Goal: Information Seeking & Learning: Learn about a topic

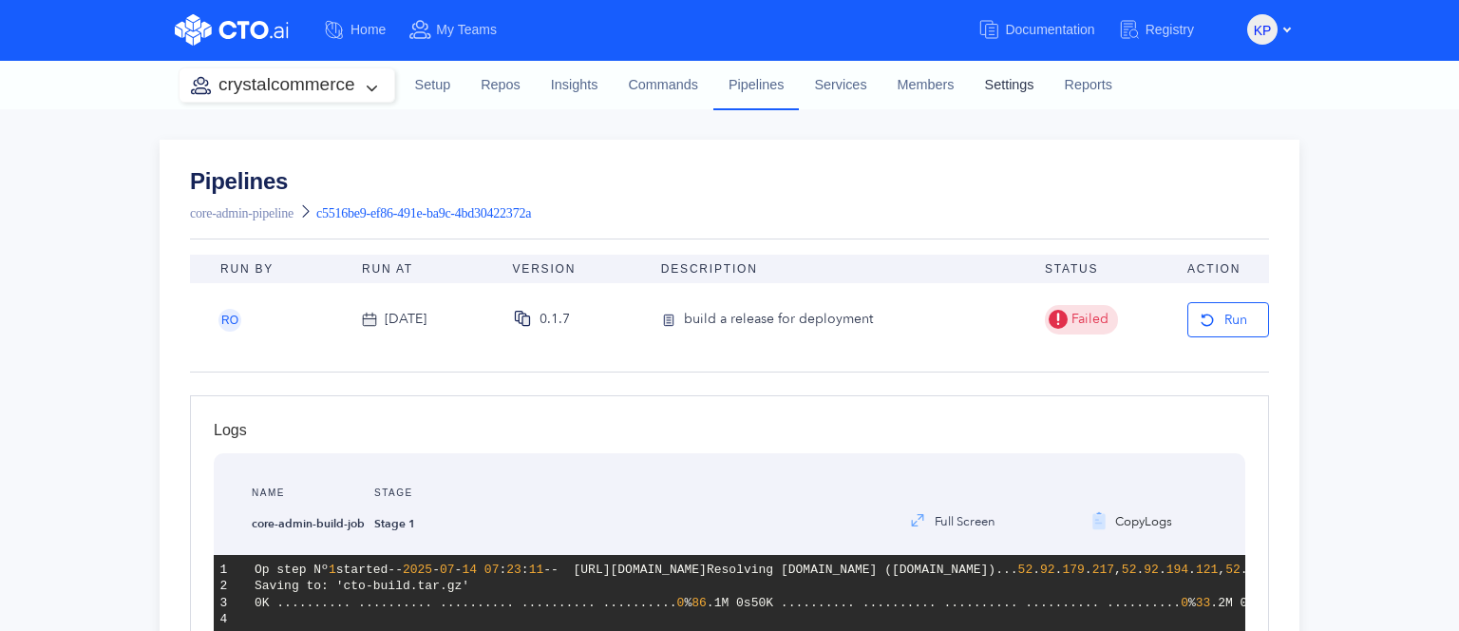
click at [980, 85] on link "Settings" at bounding box center [1010, 85] width 80 height 51
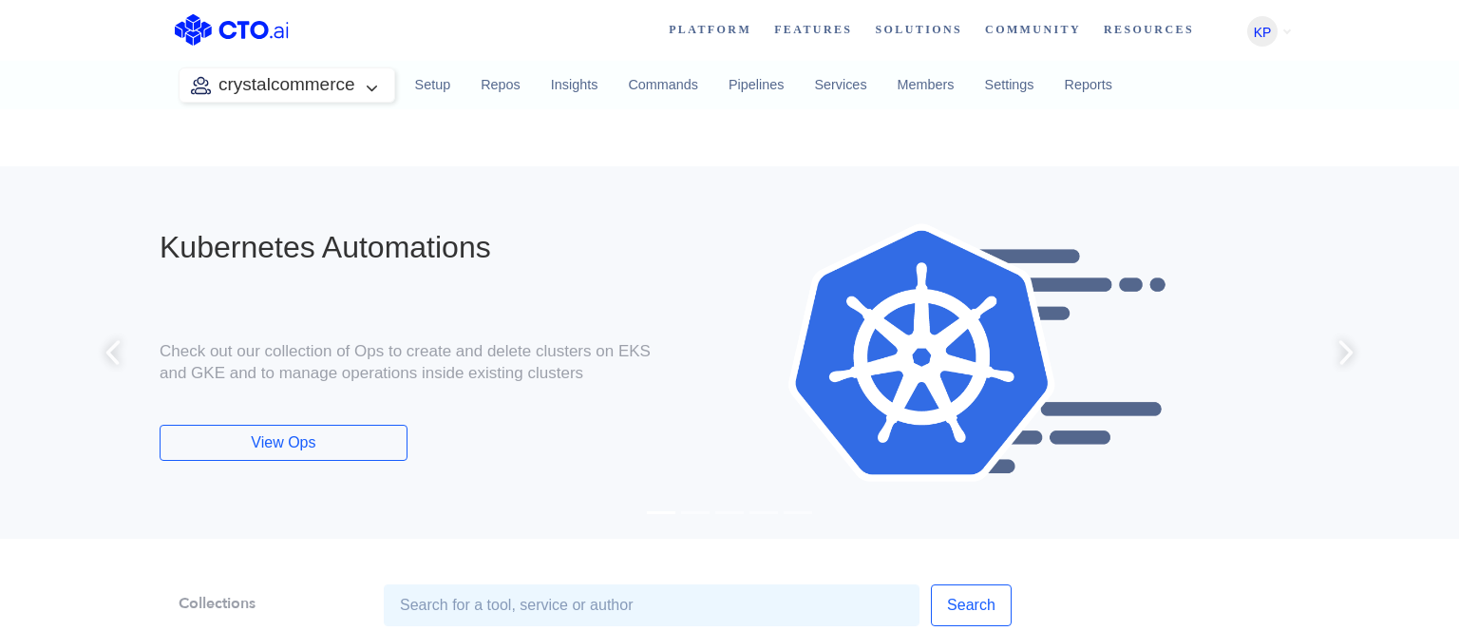
click at [798, 274] on img at bounding box center [977, 352] width 537 height 323
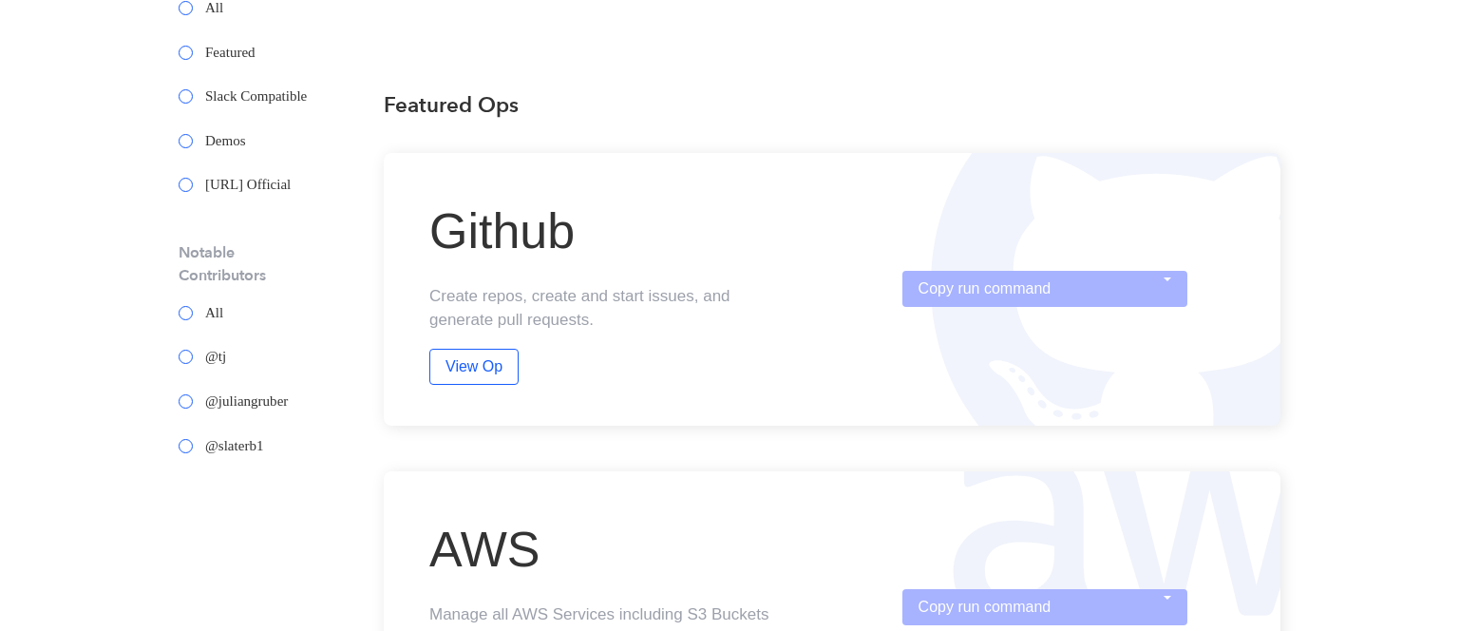
scroll to position [684, 0]
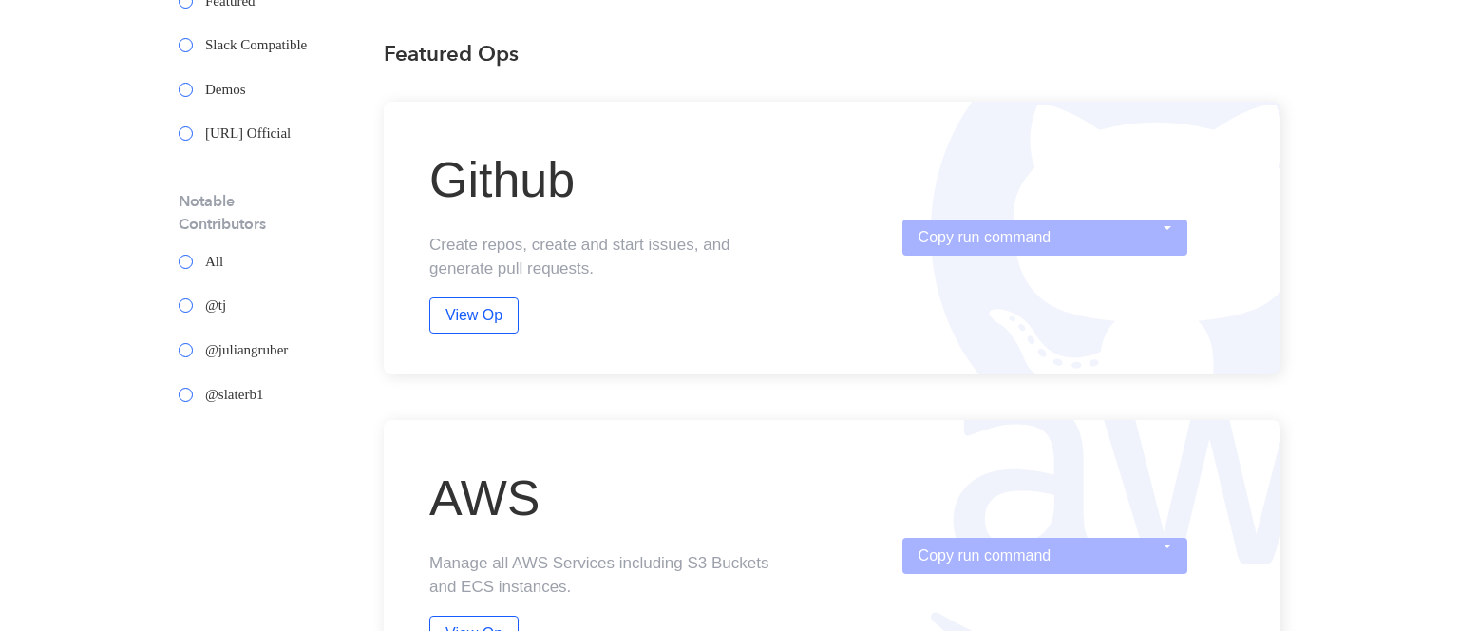
click at [945, 218] on div "Github Create repos, create and start issues, and generate pull requests. View …" at bounding box center [832, 238] width 897 height 273
click at [946, 227] on button "Copy run command" at bounding box center [1044, 237] width 285 height 36
click at [761, 333] on div "Github Create repos, create and start issues, and generate pull requests. View …" at bounding box center [832, 238] width 897 height 273
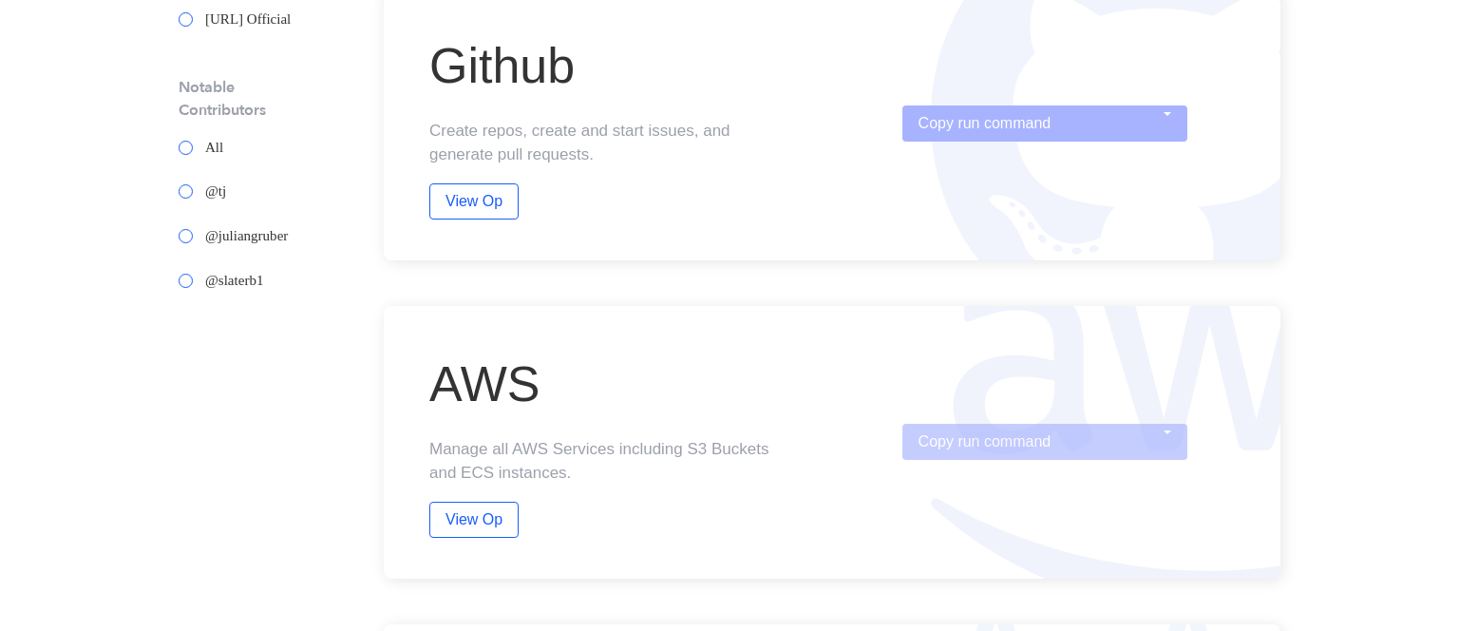
click at [950, 424] on button "Copy run command" at bounding box center [1044, 442] width 285 height 36
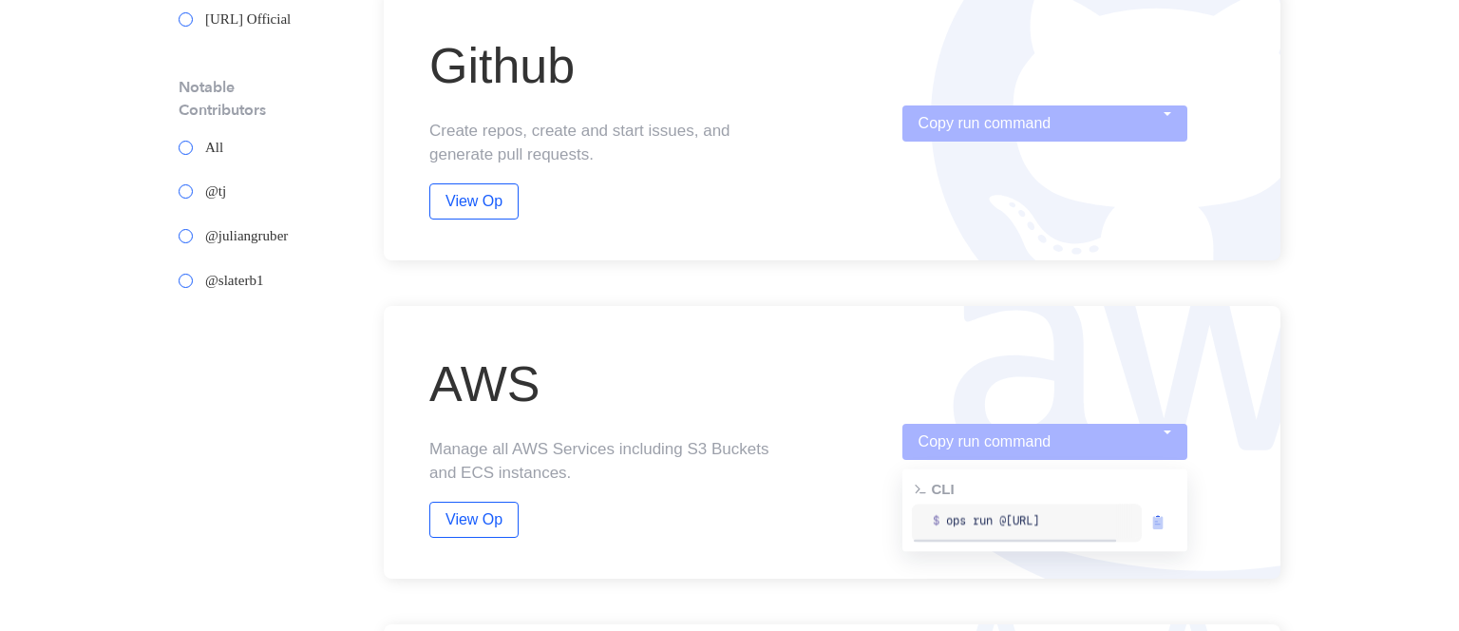
click at [920, 376] on div "AWS Manage all AWS Services including S3 Buckets and ECS instances. View Op Cop…" at bounding box center [832, 442] width 897 height 273
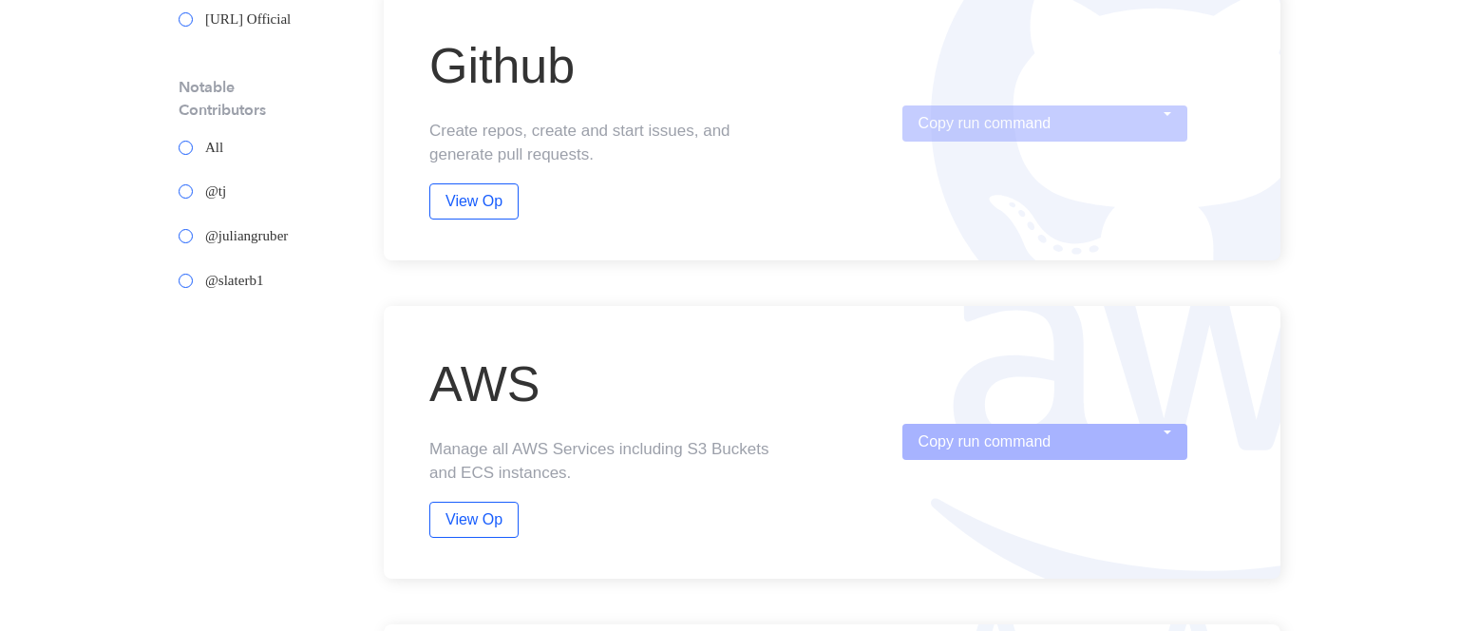
click at [918, 126] on button "Copy run command" at bounding box center [1044, 123] width 285 height 36
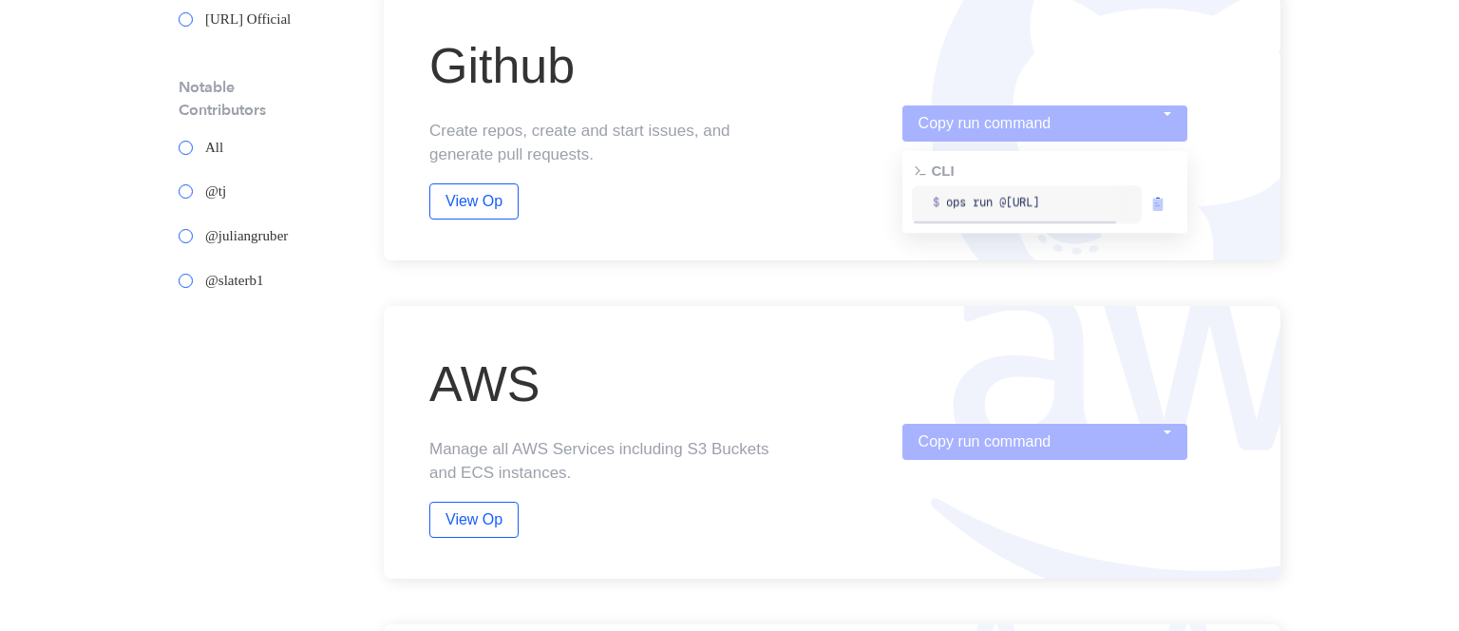
click at [764, 185] on div "Github Create repos, create and start issues, and generate pull requests. View …" at bounding box center [608, 123] width 359 height 191
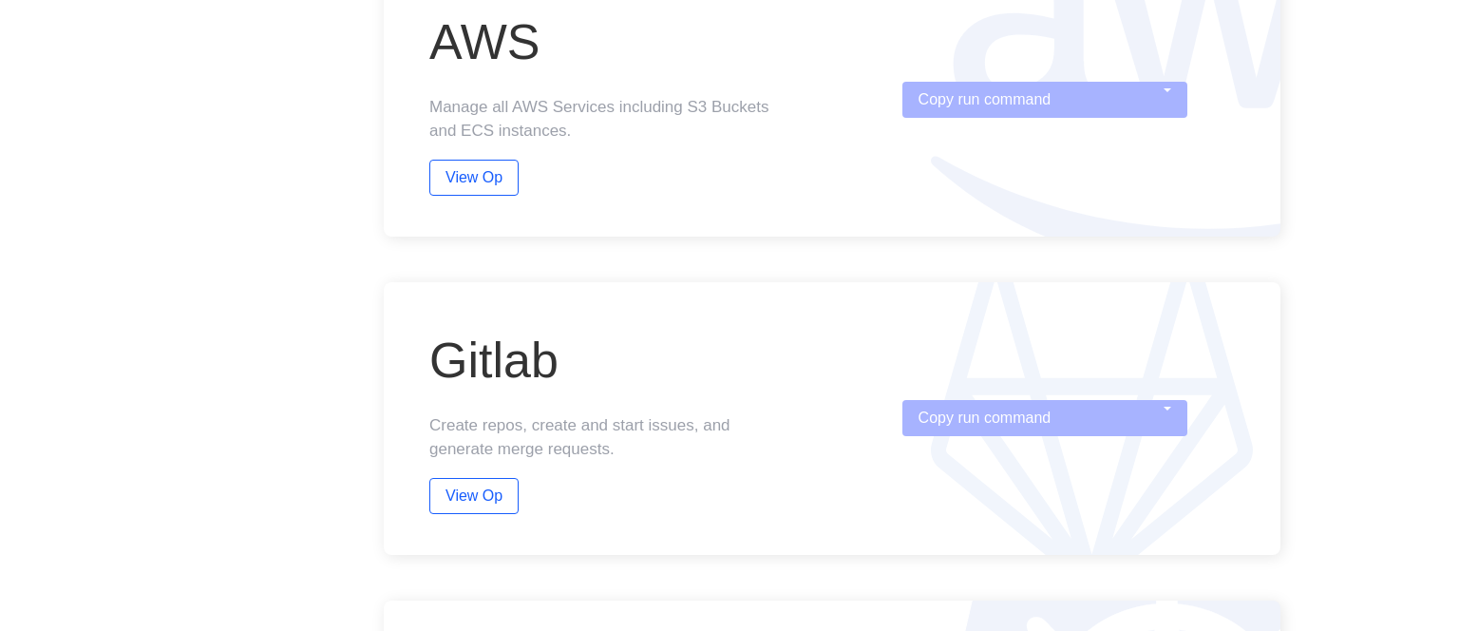
scroll to position [1368, 0]
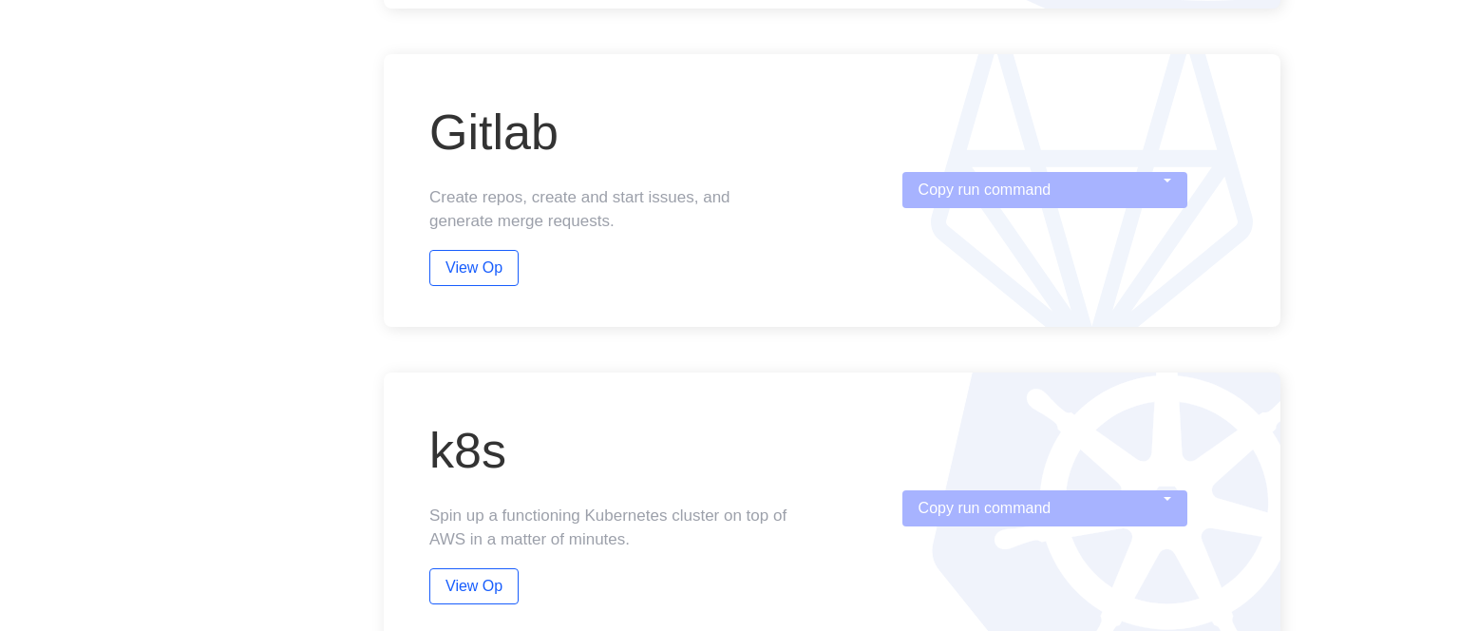
click at [1039, 538] on div "k8s Spin up a functioning Kubernetes cluster on top of AWS in a matter of minut…" at bounding box center [832, 508] width 897 height 273
click at [1011, 507] on button "Copy run command" at bounding box center [1044, 508] width 285 height 36
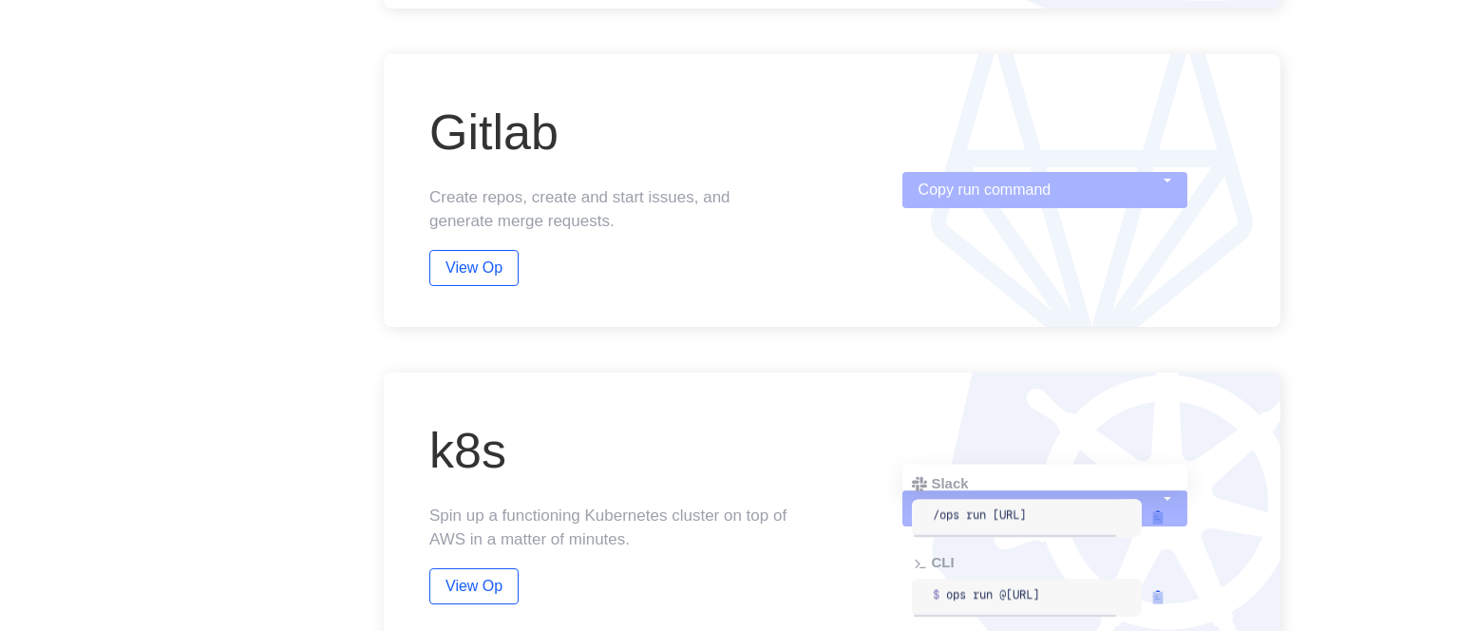
click at [965, 469] on div "Slack /ops run cto.ai/k8s CLI $ ops run @cto.ai/k8s" at bounding box center [1044, 478] width 285 height 27
click at [957, 216] on div "Gitlab Create repos, create and start issues, and generate merge requests. View…" at bounding box center [832, 190] width 897 height 273
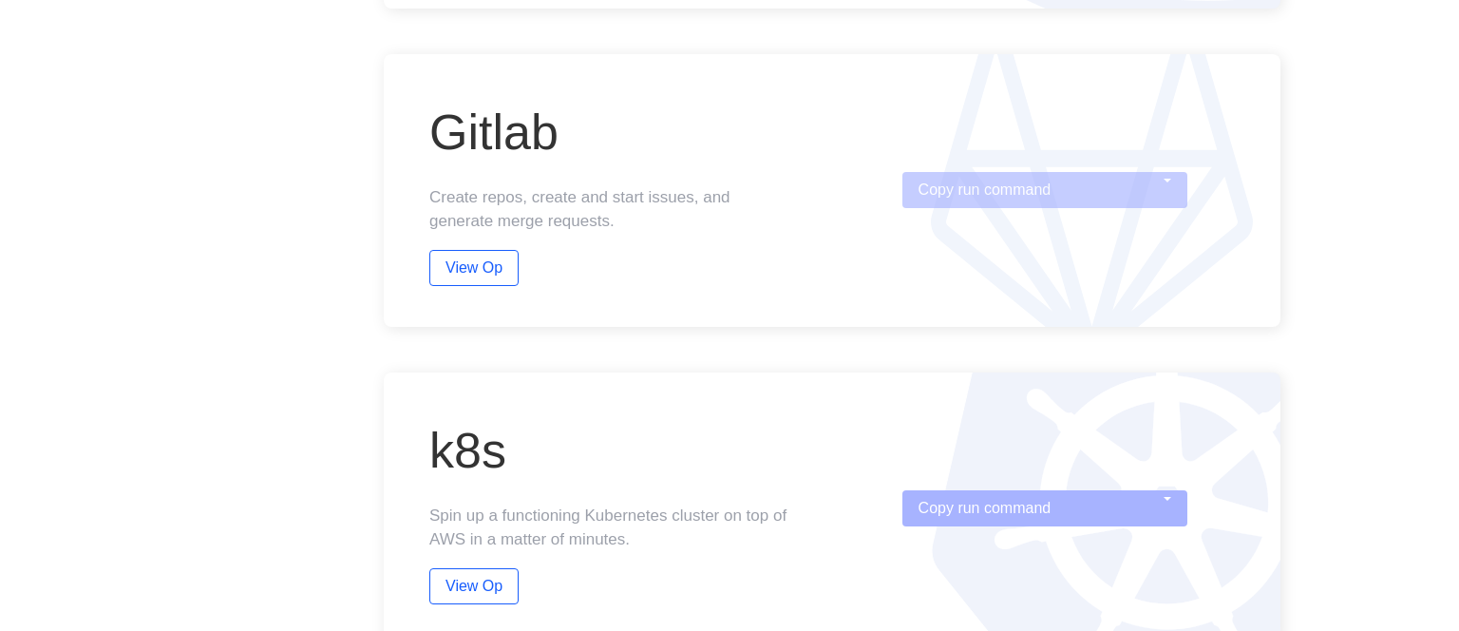
click at [957, 190] on button "Copy run command" at bounding box center [1044, 190] width 285 height 36
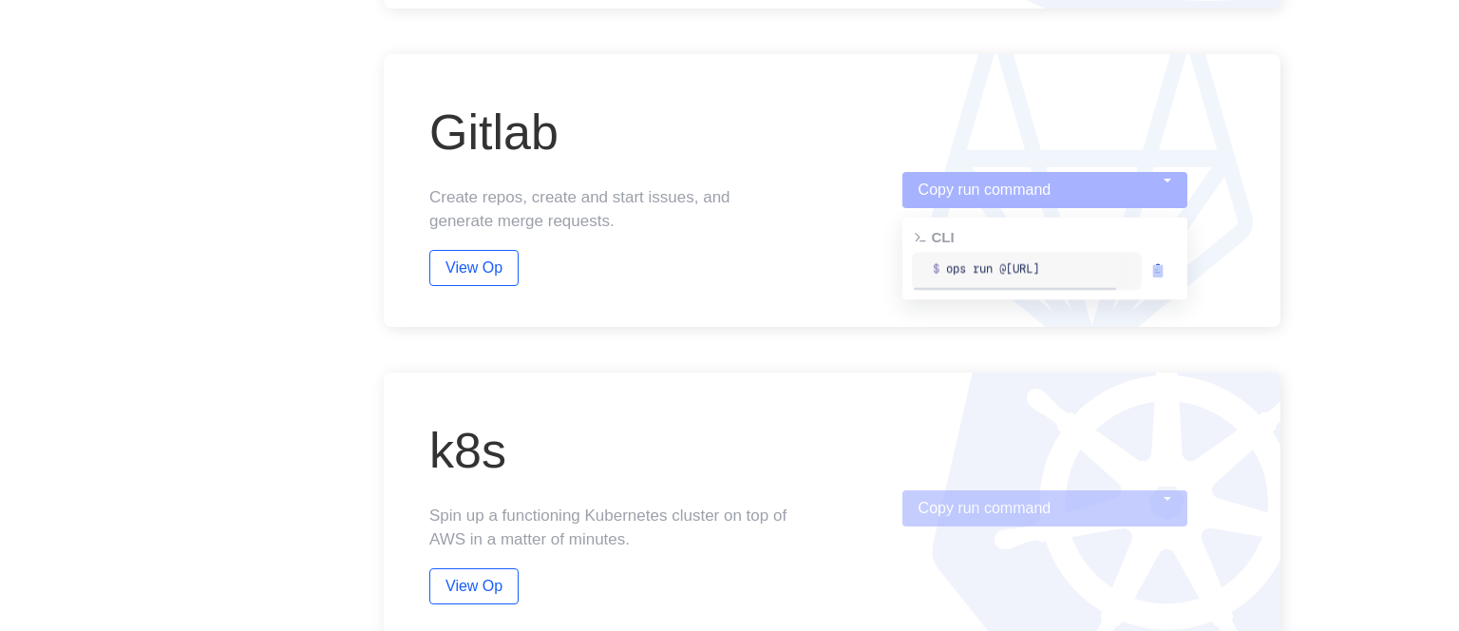
click at [984, 517] on button "Copy run command" at bounding box center [1044, 508] width 285 height 36
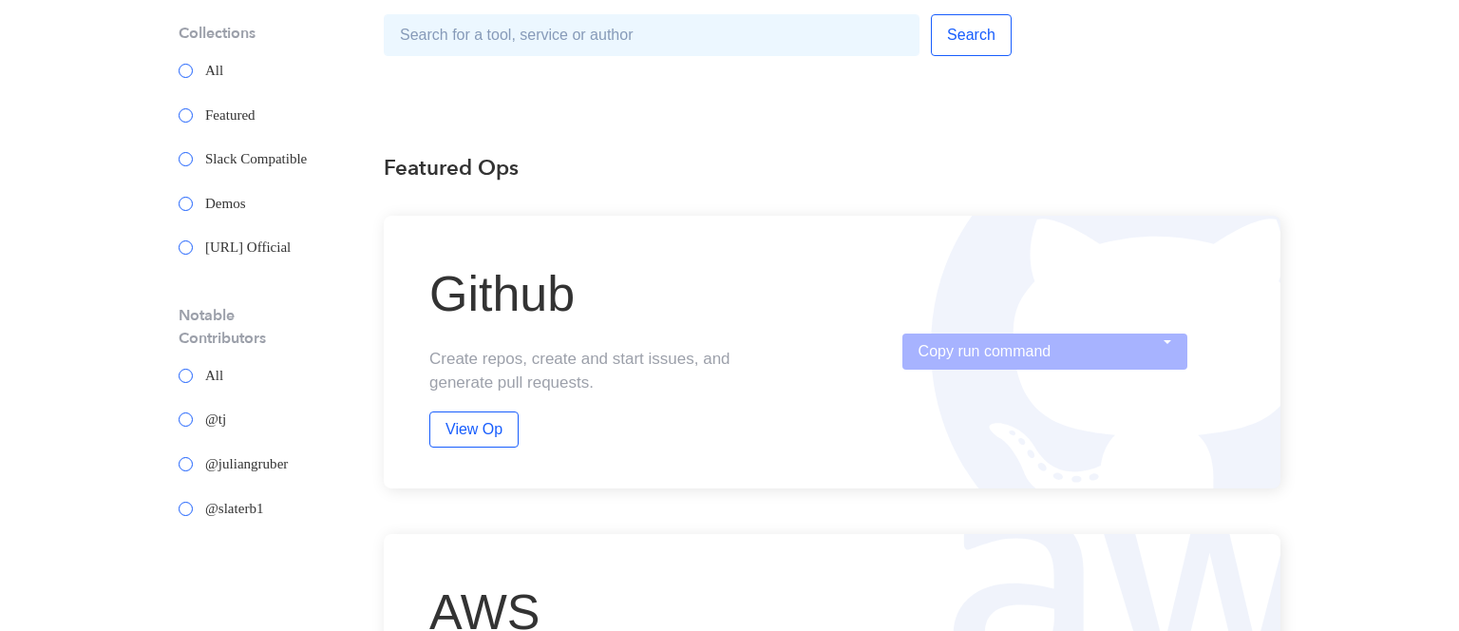
scroll to position [0, 0]
